Goal: Task Accomplishment & Management: Use online tool/utility

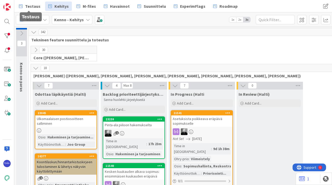
click at [30, 6] on span "Testaus" at bounding box center [32, 6] width 15 height 6
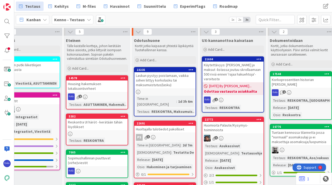
scroll to position [0, 376]
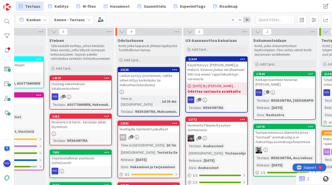
click at [135, 59] on span "Add Card..." at bounding box center [132, 60] width 17 height 5
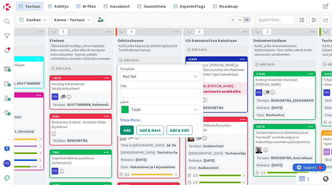
click at [155, 77] on span "Not Set" at bounding box center [155, 76] width 65 height 7
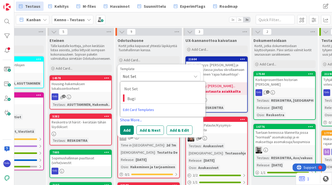
click at [190, 120] on link "Show More..." at bounding box center [160, 120] width 80 height 6
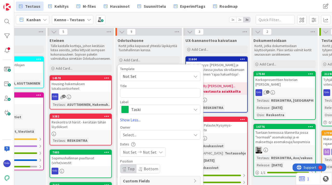
click at [159, 110] on span "Taski" at bounding box center [160, 109] width 58 height 7
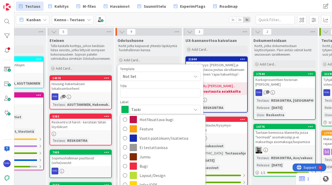
scroll to position [17, 0]
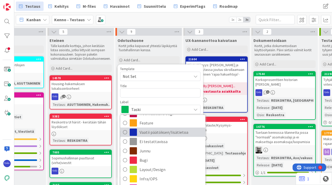
click at [163, 133] on span "Vaatii päätöksen/lisätietoa" at bounding box center [171, 133] width 63 height 8
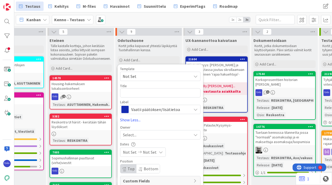
click at [160, 110] on span "Vaatii päätöksen/lisätietoa" at bounding box center [160, 109] width 58 height 7
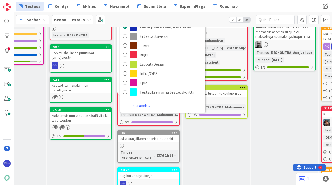
scroll to position [121, 376]
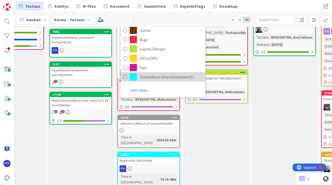
click at [157, 77] on span "Testauksen oma testauskortti" at bounding box center [171, 77] width 63 height 8
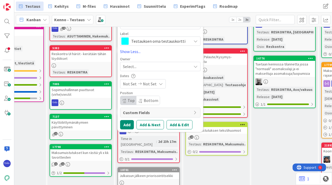
scroll to position [34, 376]
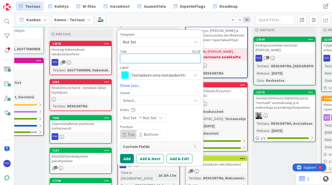
click at [134, 58] on textarea at bounding box center [160, 58] width 80 height 9
type textarea "R"
type textarea "x"
type textarea "RC"
type textarea "x"
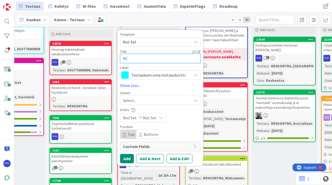
type textarea "RC-"
type textarea "x"
type textarea "RC-p"
type textarea "x"
type textarea "RC-pä"
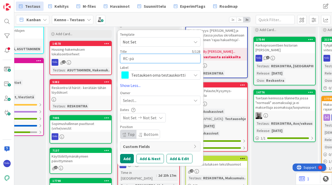
type textarea "x"
type textarea "RC-päi"
type textarea "x"
type textarea "RC-päiv"
type textarea "x"
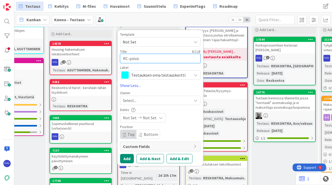
type textarea "RC-päivä"
click at [175, 158] on button "Add & Edit" at bounding box center [179, 158] width 26 height 9
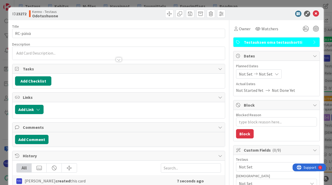
type textarea "x"
click at [32, 54] on div "Riikka Salo just joined" at bounding box center [118, 53] width 212 height 13
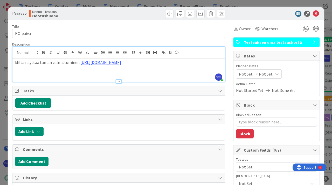
click at [117, 80] on div at bounding box center [119, 82] width 6 height 4
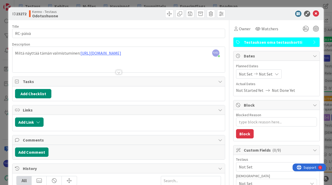
type textarea "x"
click at [313, 14] on icon at bounding box center [316, 14] width 6 height 6
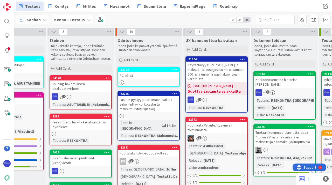
scroll to position [17, 376]
